Goal: Find specific page/section: Locate a particular part of the current website

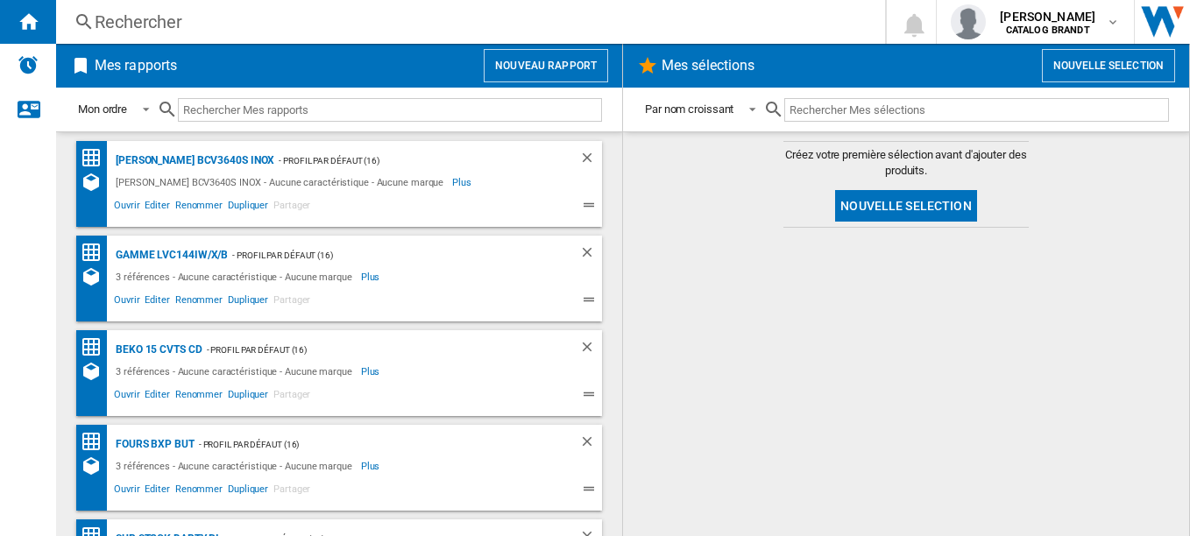
click at [130, 21] on div "Rechercher" at bounding box center [467, 22] width 745 height 25
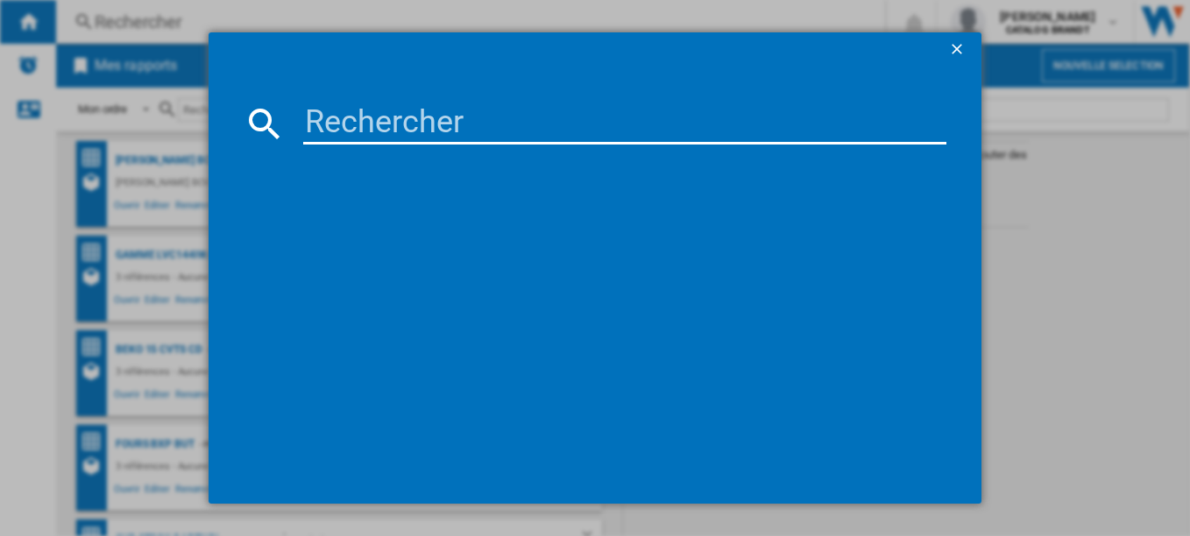
click at [411, 127] on input at bounding box center [625, 124] width 644 height 42
paste input "BXP5331X"
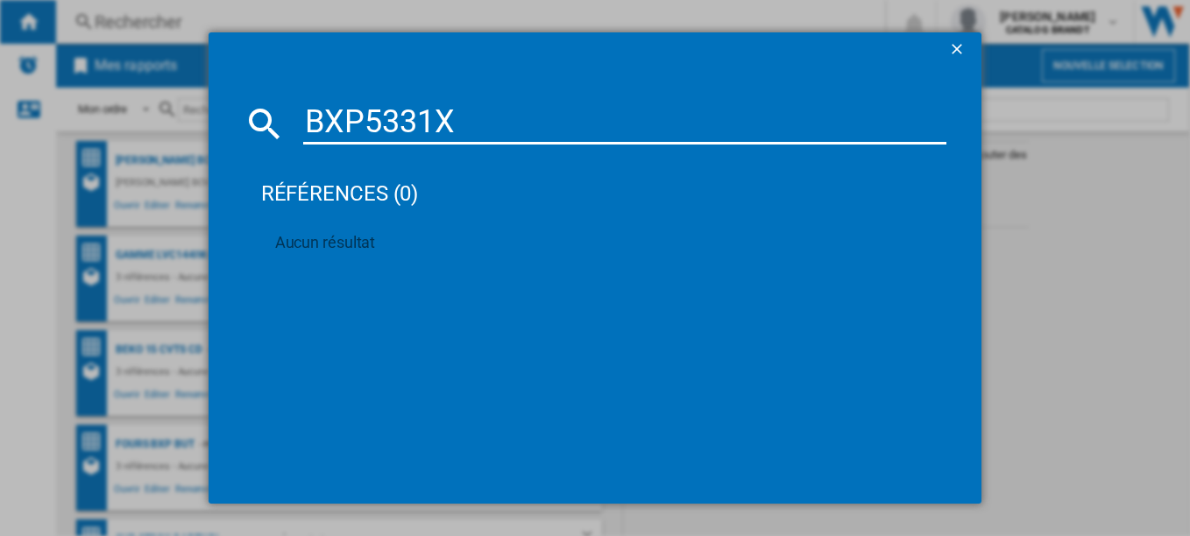
click at [500, 131] on input "BXP5331X" at bounding box center [625, 124] width 644 height 42
type input "BXP5331X"
click at [960, 50] on ng-md-icon "getI18NText('BUTTONS.CLOSE_DIALOG')" at bounding box center [958, 50] width 21 height 21
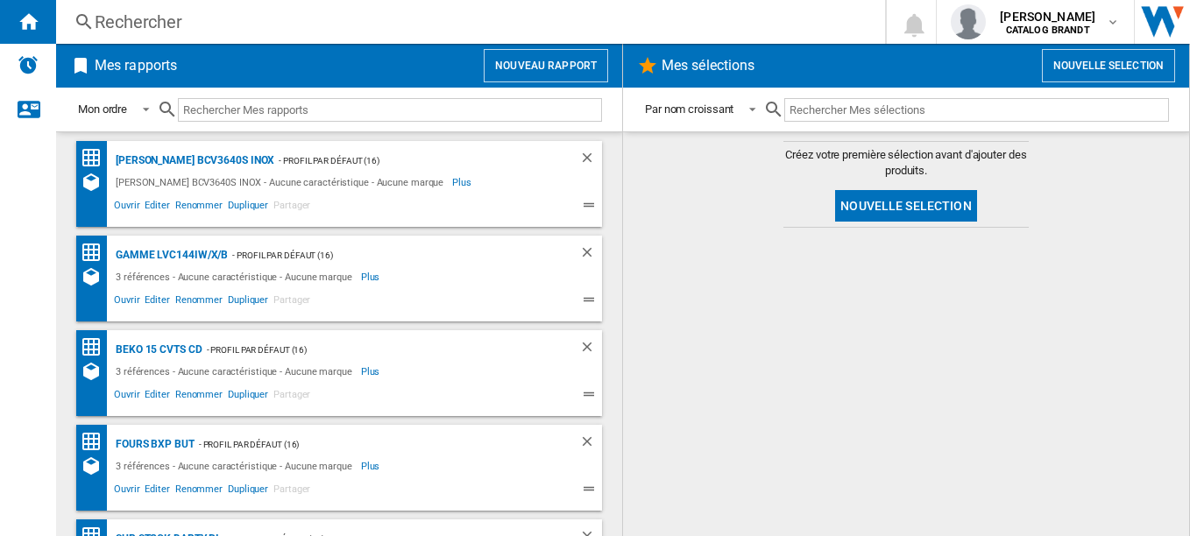
click at [204, 22] on div "Rechercher" at bounding box center [467, 22] width 745 height 25
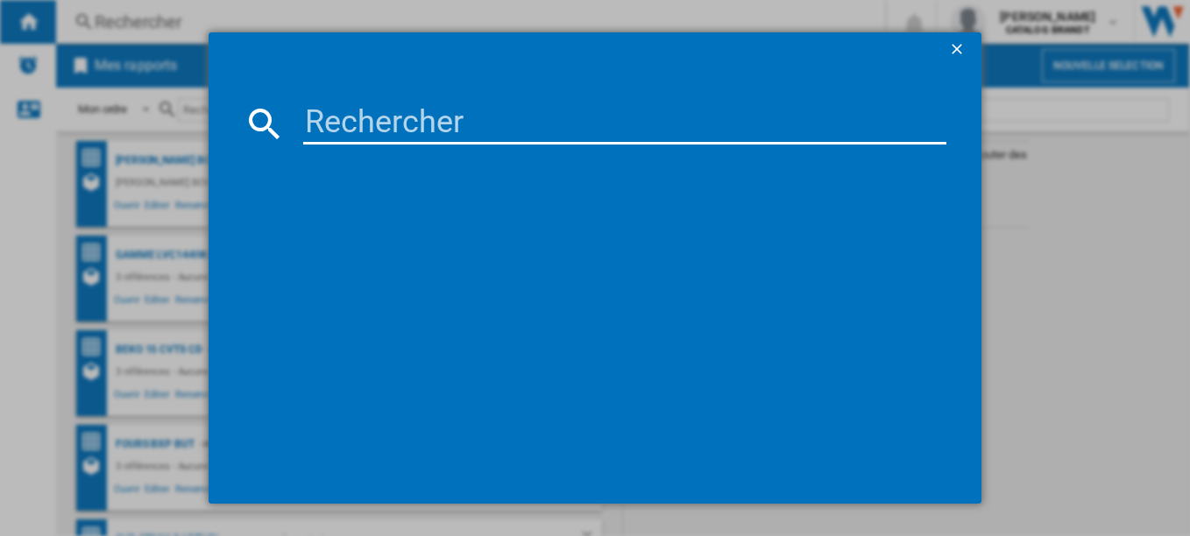
click at [447, 144] on input at bounding box center [625, 124] width 644 height 42
paste input "BXP5331X"
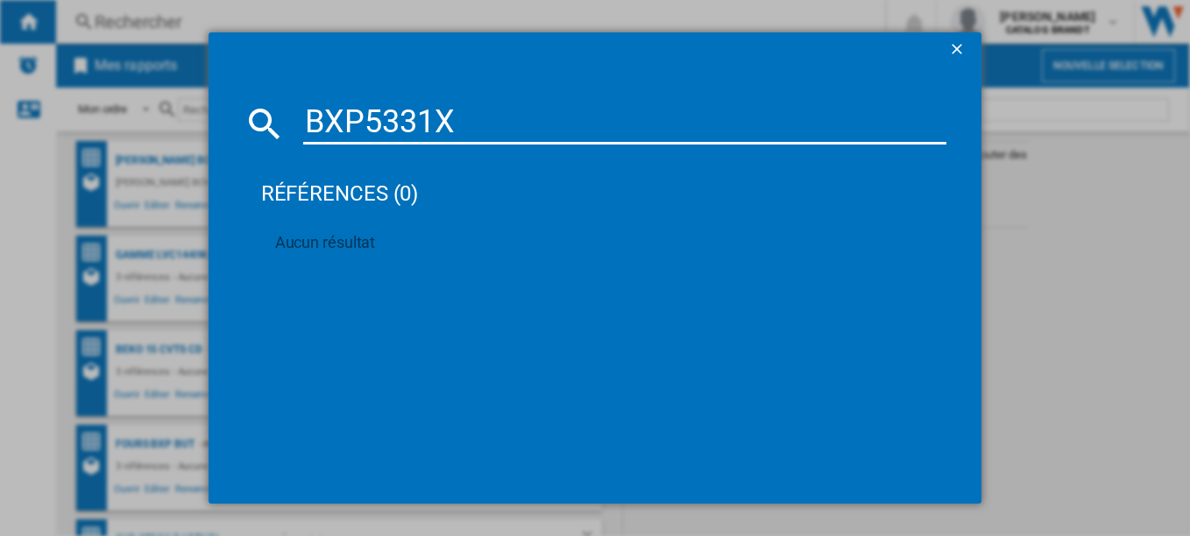
type input "BXP5331X"
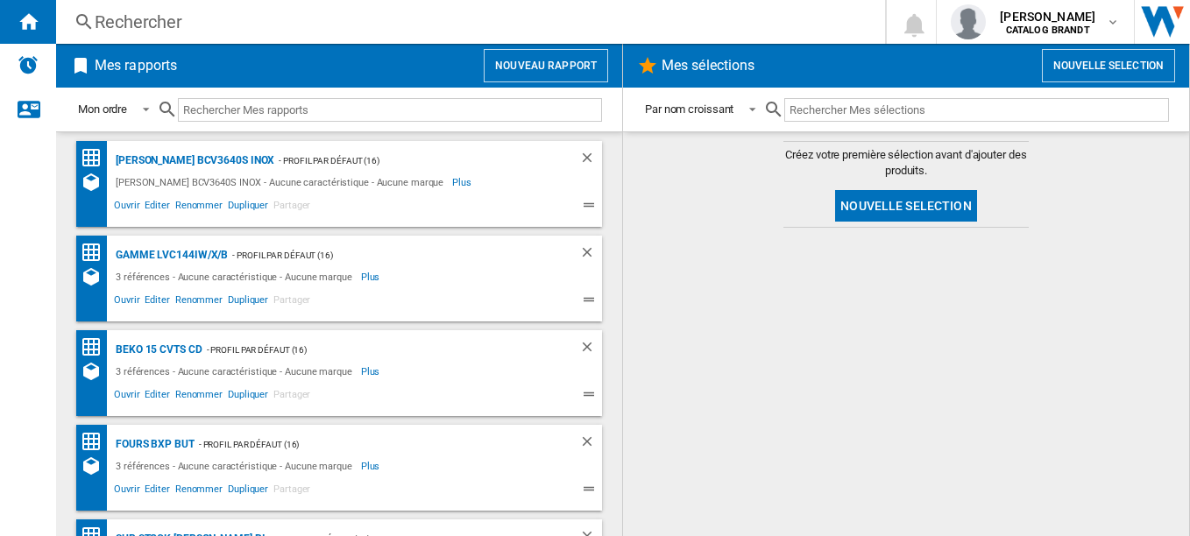
click at [169, 26] on div "Rechercher" at bounding box center [467, 22] width 745 height 25
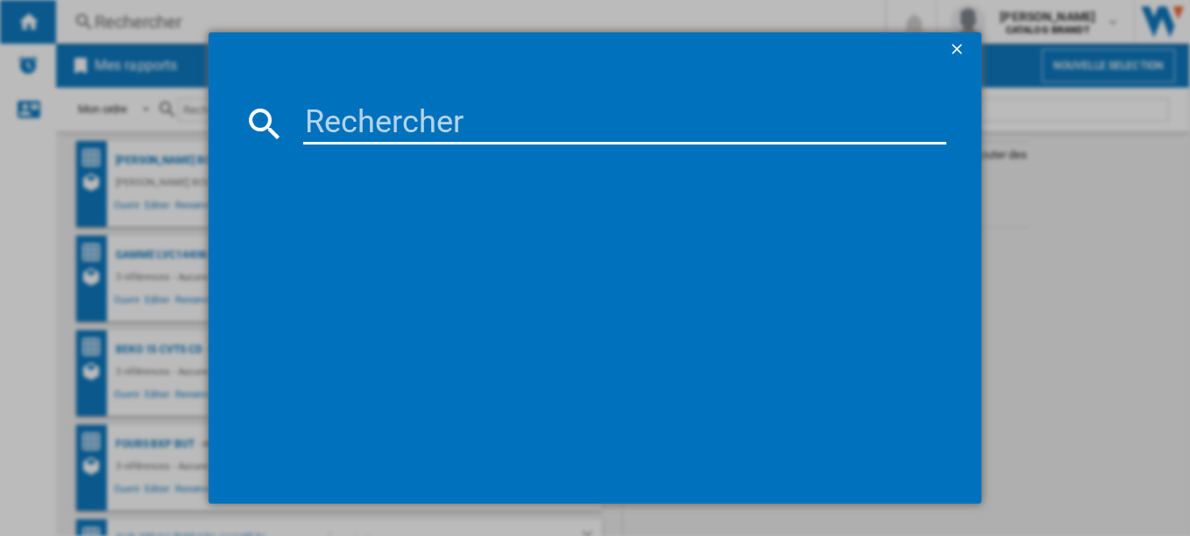
click at [467, 128] on input at bounding box center [625, 124] width 644 height 42
type input "SOP6210X"
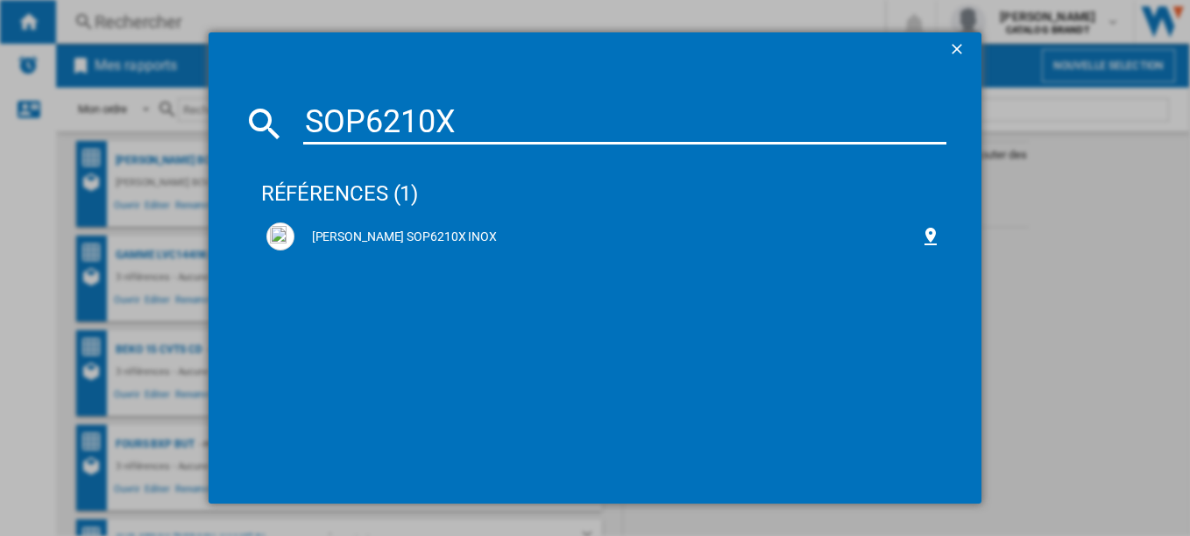
drag, startPoint x: 371, startPoint y: 226, endPoint x: 320, endPoint y: 259, distance: 60.8
click at [320, 259] on div "SAUTER SOP6210X INOX" at bounding box center [604, 255] width 686 height 77
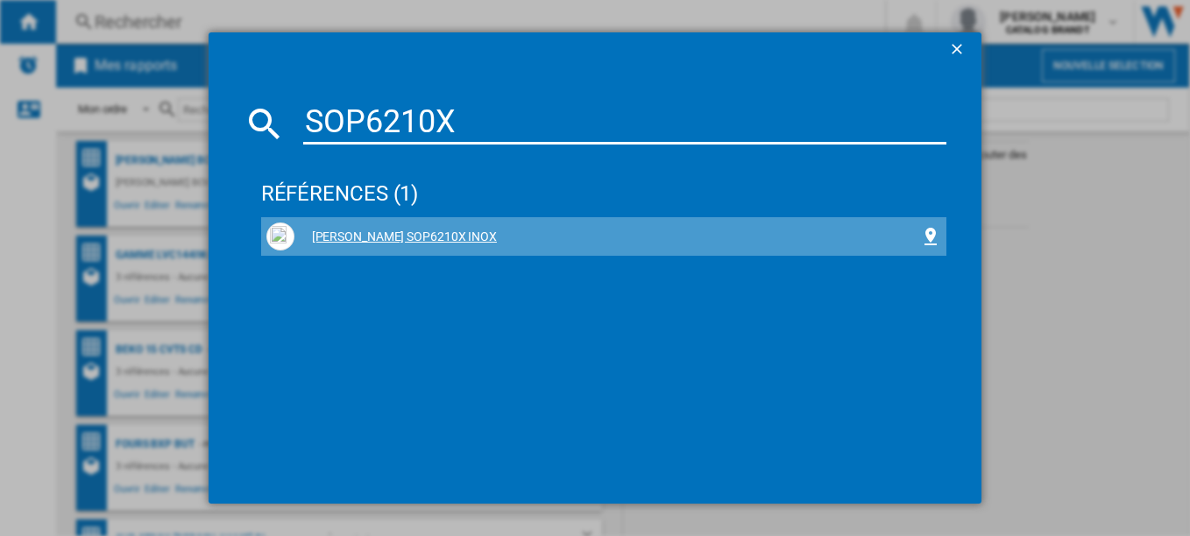
click at [373, 231] on div "SAUTER SOP6210X INOX" at bounding box center [607, 238] width 627 height 18
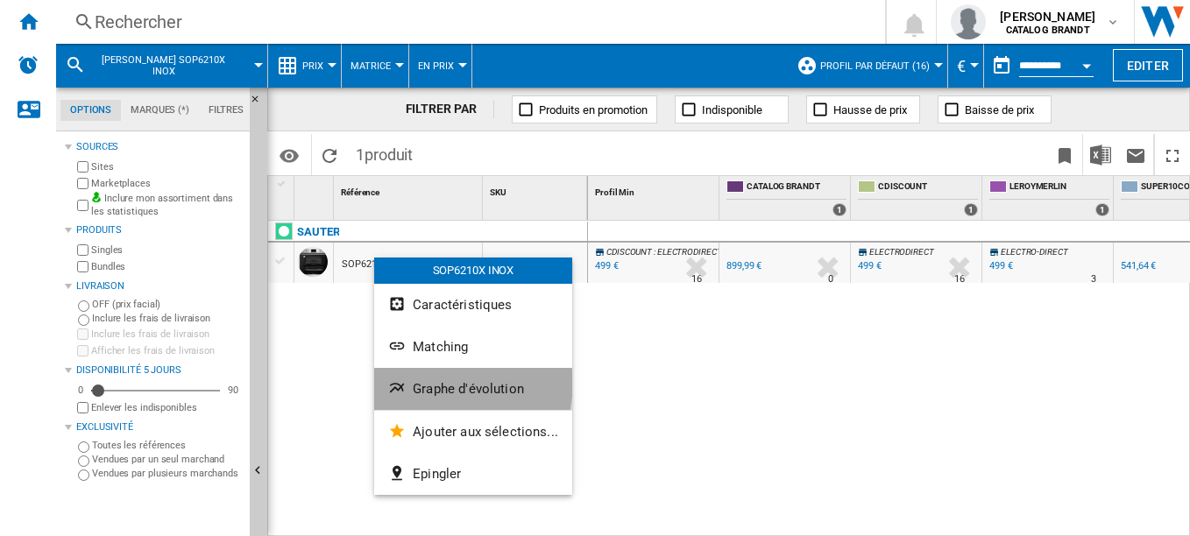
click at [451, 384] on span "Graphe d'évolution" at bounding box center [468, 389] width 111 height 16
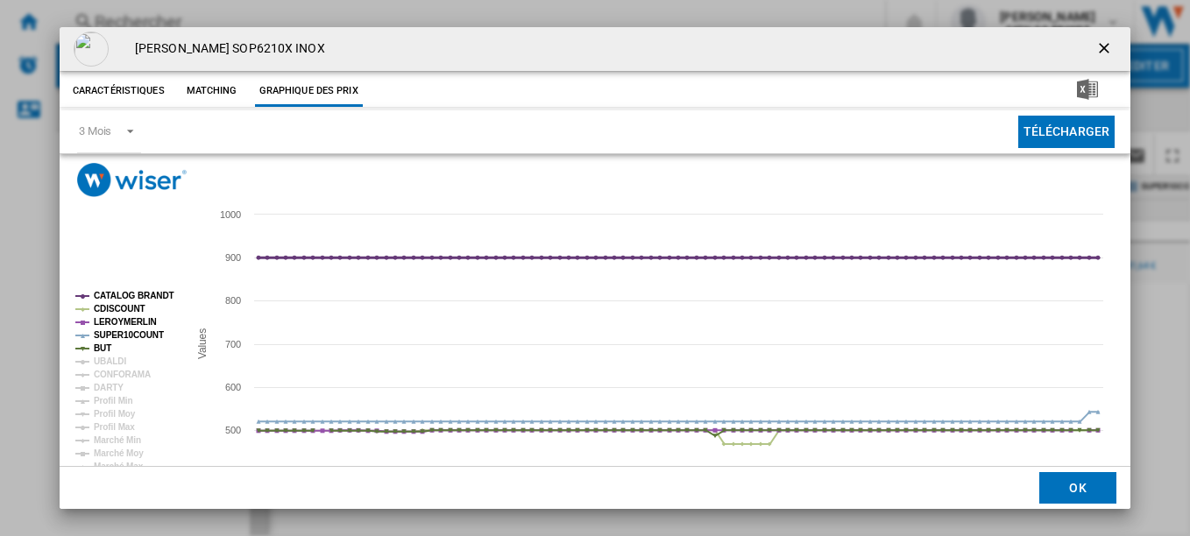
click at [154, 294] on tspan "CATALOG BRANDT" at bounding box center [134, 296] width 81 height 10
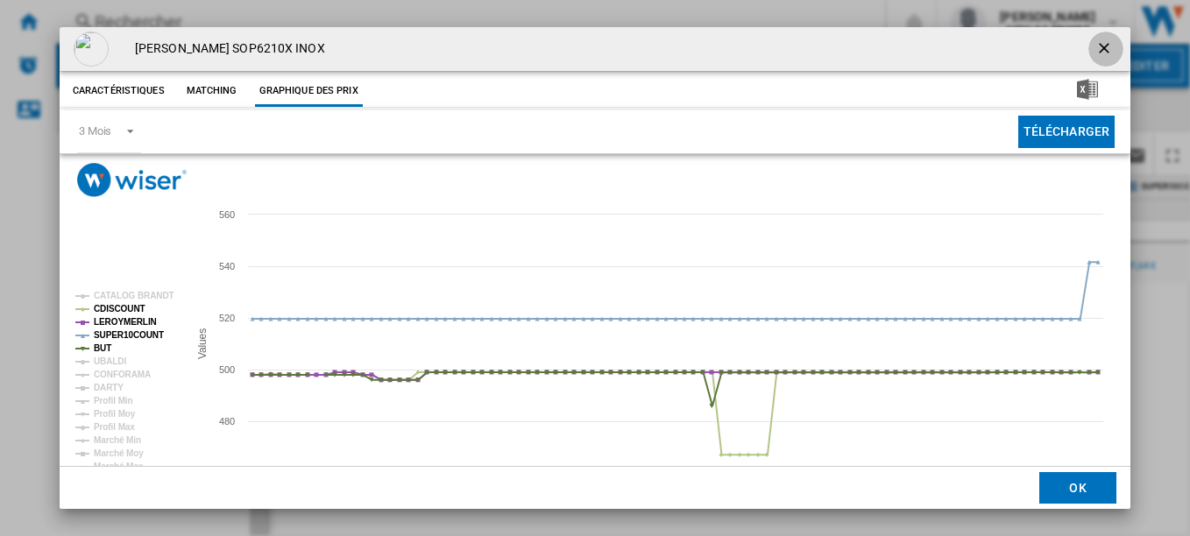
click at [1097, 48] on ng-md-icon "getI18NText('BUTTONS.CLOSE_DIALOG')" at bounding box center [1106, 49] width 21 height 21
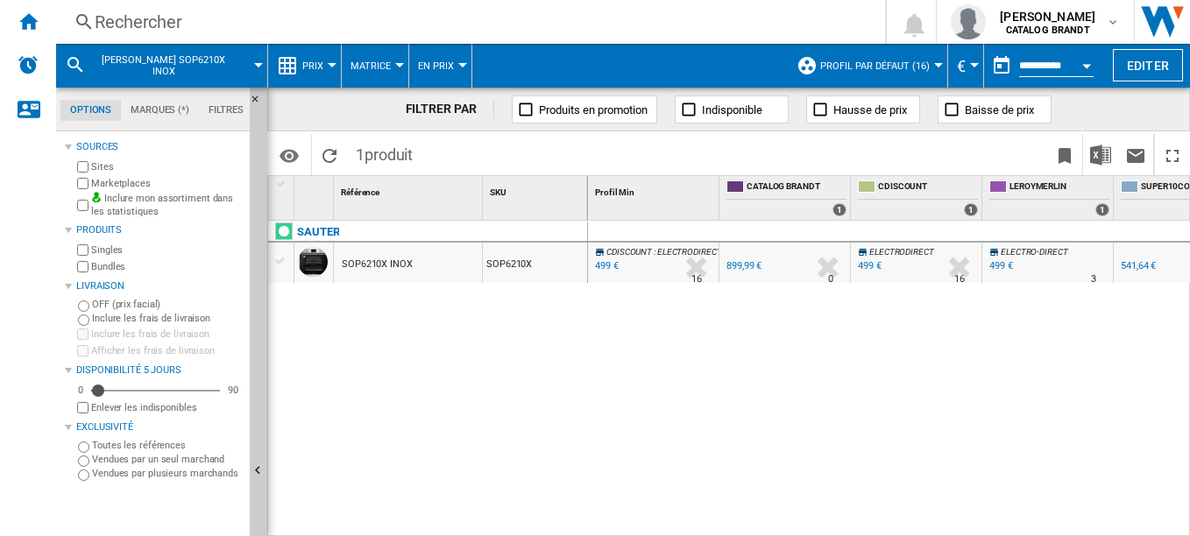
click at [139, 33] on div "Rechercher" at bounding box center [467, 22] width 745 height 25
